Goal: Task Accomplishment & Management: Manage account settings

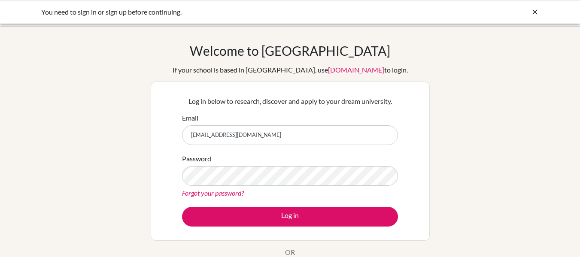
type input "[EMAIL_ADDRESS][DOMAIN_NAME]"
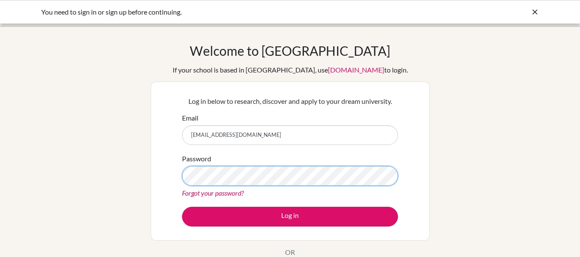
click at [182, 207] on button "Log in" at bounding box center [290, 217] width 216 height 20
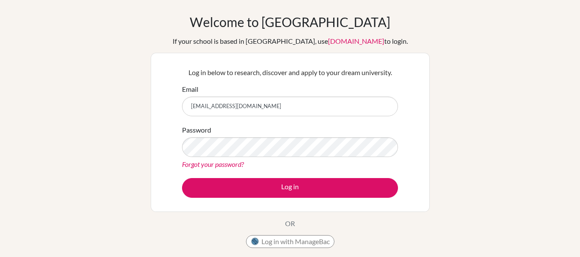
scroll to position [24, 0]
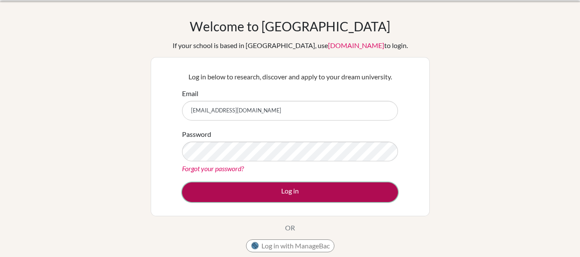
click at [249, 192] on button "Log in" at bounding box center [290, 192] width 216 height 20
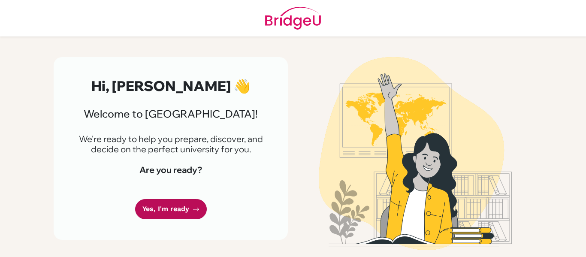
click at [164, 210] on link "Yes, I'm ready" at bounding box center [171, 209] width 72 height 20
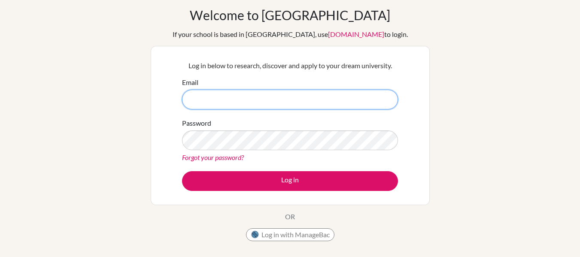
scroll to position [39, 0]
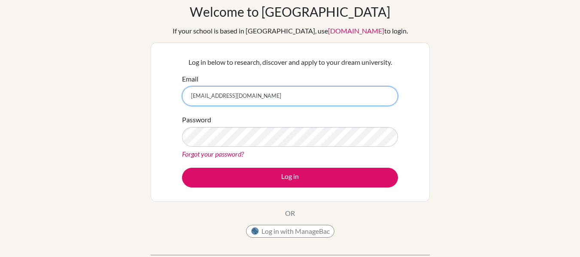
type input "[EMAIL_ADDRESS][DOMAIN_NAME]"
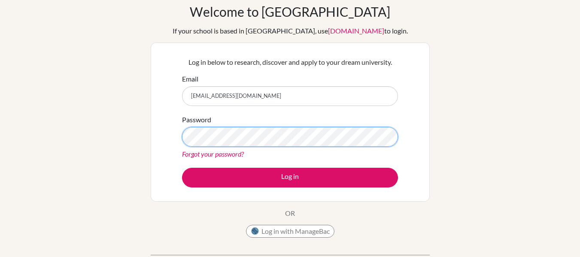
click at [182, 168] on button "Log in" at bounding box center [290, 178] width 216 height 20
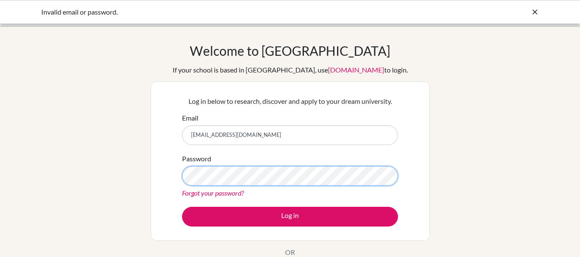
click at [182, 207] on button "Log in" at bounding box center [290, 217] width 216 height 20
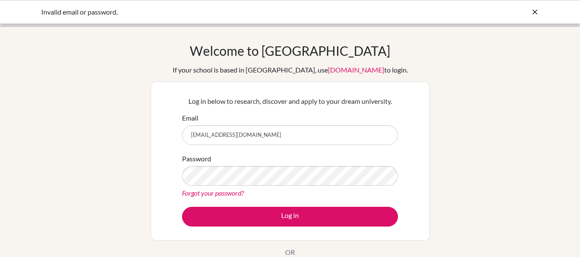
type input "[EMAIL_ADDRESS][DOMAIN_NAME]"
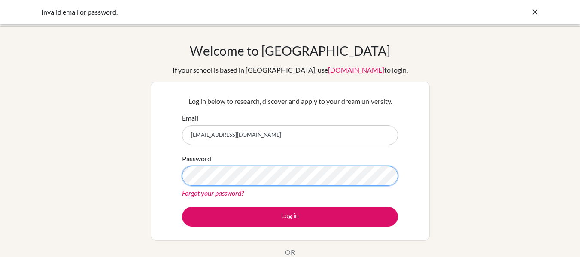
click at [182, 207] on button "Log in" at bounding box center [290, 217] width 216 height 20
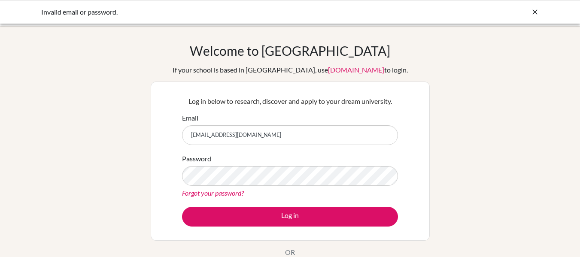
click at [203, 193] on link "Forgot your password?" at bounding box center [213, 193] width 62 height 8
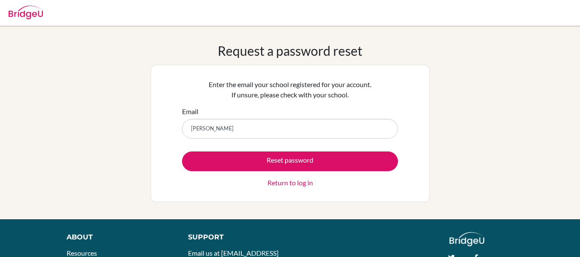
type input "Y"
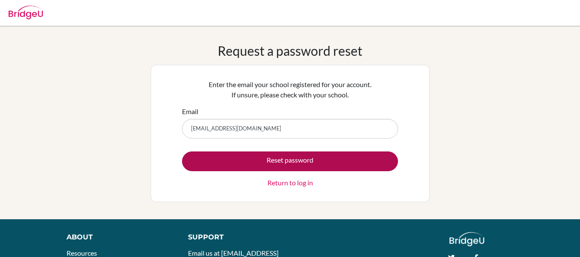
type input "yijhen.ho@students.hope.edu.kh"
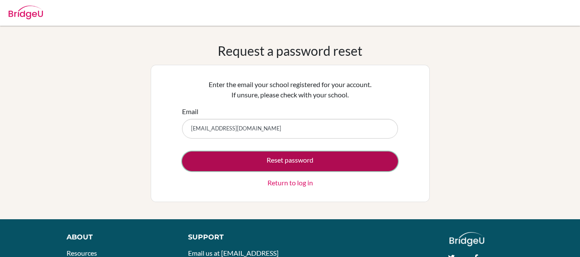
click at [291, 164] on button "Reset password" at bounding box center [290, 161] width 216 height 20
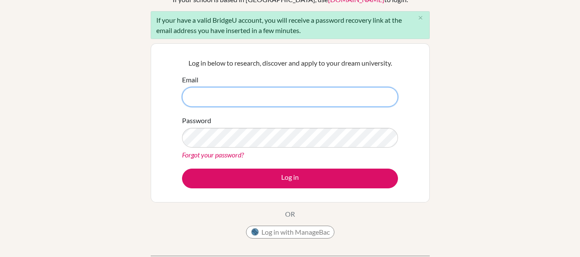
scroll to position [71, 0]
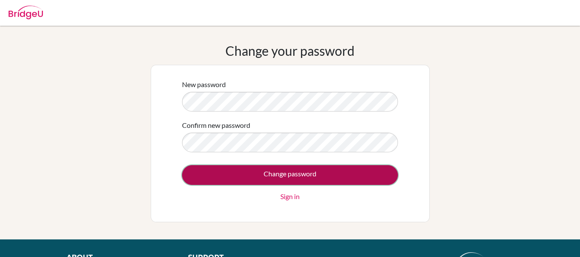
click at [277, 182] on input "Change password" at bounding box center [290, 175] width 216 height 20
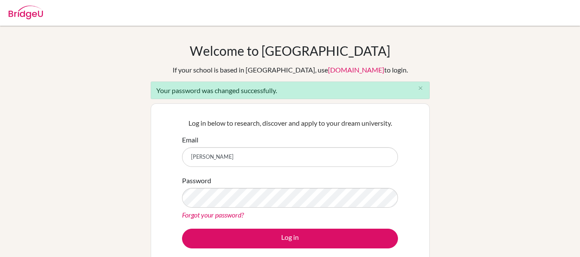
type input "Y"
type input "[EMAIL_ADDRESS][DOMAIN_NAME]"
